Goal: Download file/media

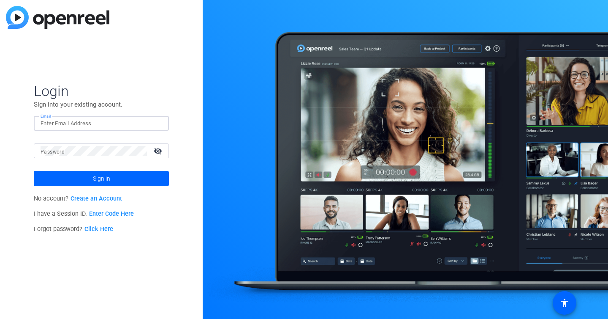
click at [80, 126] on input "Email" at bounding box center [102, 123] width 122 height 10
type input "[EMAIL_ADDRESS][PERSON_NAME][DOMAIN_NAME]"
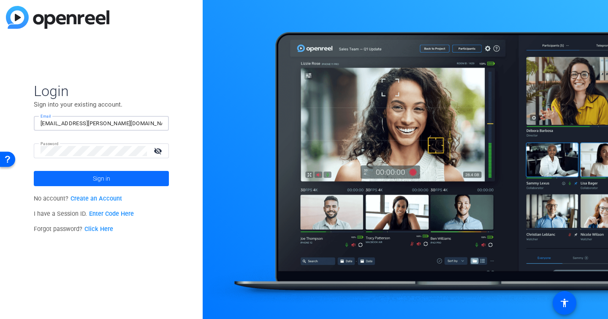
click at [100, 177] on span "Sign in" at bounding box center [101, 178] width 17 height 21
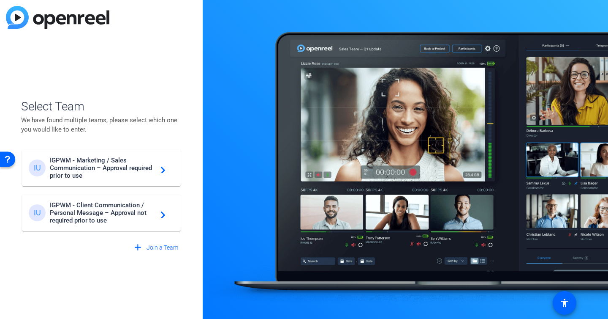
click at [93, 213] on span "IGPWM - Client Communication / Personal Message – Approval not required prior t…" at bounding box center [103, 212] width 106 height 23
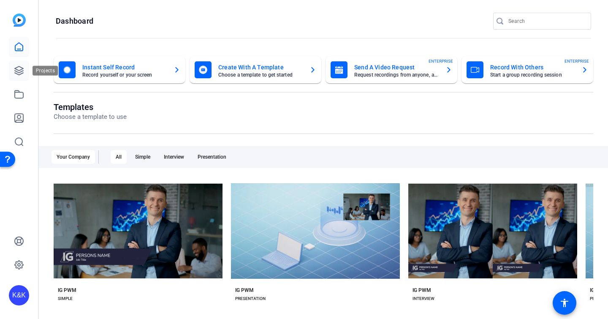
click at [18, 72] on icon at bounding box center [19, 70] width 8 height 8
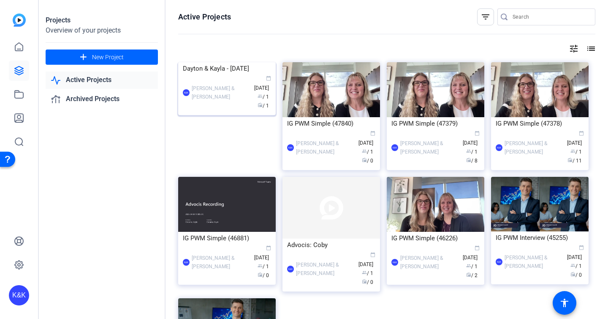
click at [243, 62] on img at bounding box center [227, 62] width 98 height 0
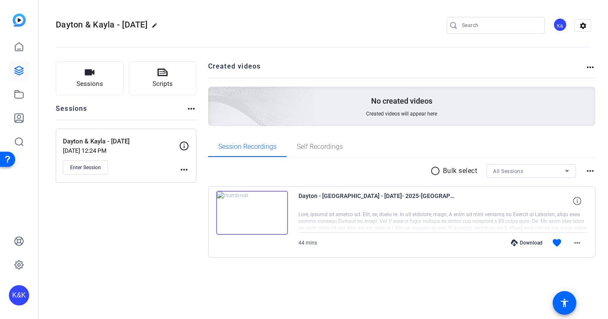
click at [529, 245] on div "Download" at bounding box center [527, 242] width 40 height 7
